Goal: Find specific page/section: Find specific page/section

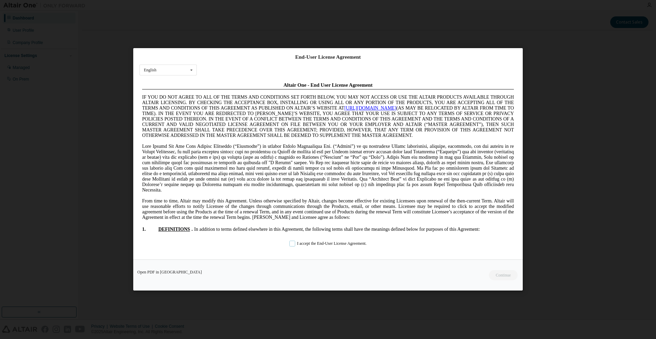
click at [305, 243] on label "I accept the End-User License Agreement." at bounding box center [327, 244] width 77 height 6
click at [507, 275] on button "Continue" at bounding box center [502, 275] width 29 height 10
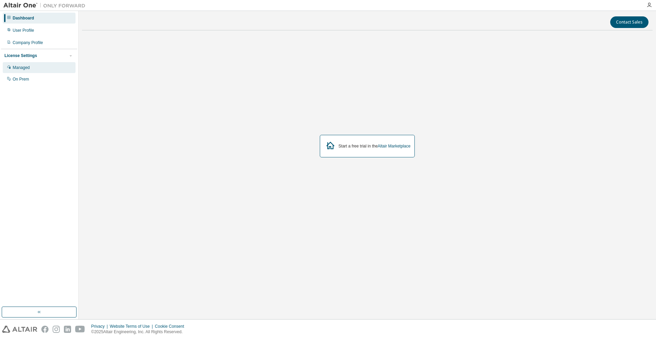
click at [26, 70] on div "Managed" at bounding box center [21, 67] width 17 height 5
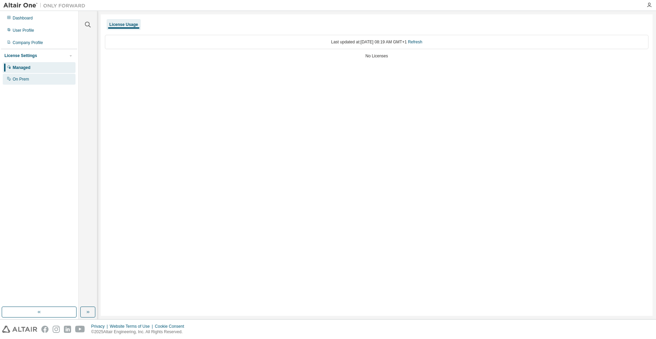
click at [19, 79] on div "On Prem" at bounding box center [21, 78] width 16 height 5
